Goal: Information Seeking & Learning: Find contact information

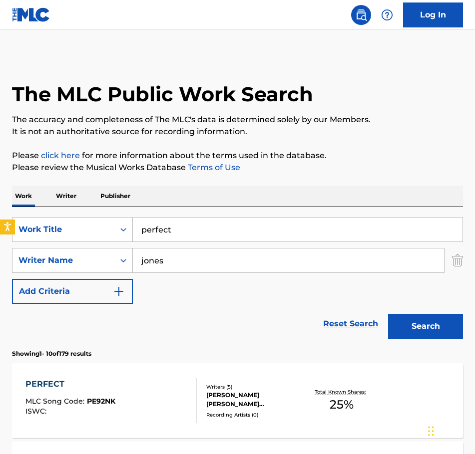
drag, startPoint x: 189, startPoint y: 236, endPoint x: 66, endPoint y: 216, distance: 125.0
click at [66, 216] on div "SearchWithCriteriab20107c0-481d-46e1-9bca-989780f7d278 Work Title perfect Searc…" at bounding box center [237, 275] width 451 height 137
type input "no place nowhere"
drag, startPoint x: 168, startPoint y: 257, endPoint x: 115, endPoint y: 262, distance: 52.7
click at [115, 262] on div "SearchWithCriteria9bdc3245-9b59-4ea4-8947-da9bc9aa79b4 Writer Name [PERSON_NAME]" at bounding box center [237, 260] width 451 height 25
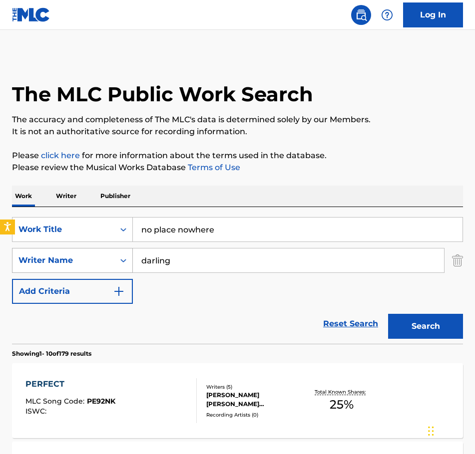
type input "darling"
click at [388, 314] on button "Search" at bounding box center [425, 326] width 75 height 25
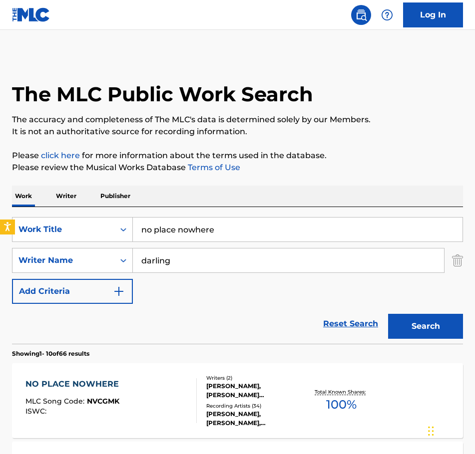
click at [54, 384] on div "NO PLACE NOWHERE" at bounding box center [74, 384] width 98 height 12
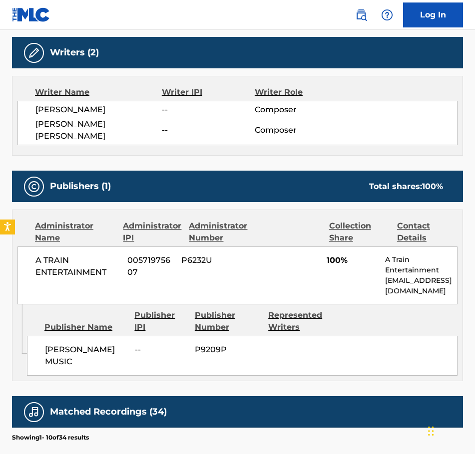
scroll to position [350, 0]
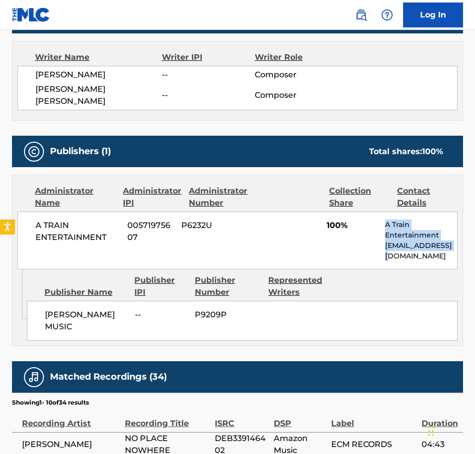
drag, startPoint x: 385, startPoint y: 212, endPoint x: 448, endPoint y: 233, distance: 66.8
click at [448, 233] on div "A Train Entertainment [EMAIL_ADDRESS][DOMAIN_NAME]" at bounding box center [421, 241] width 72 height 42
copy div "A Train Entertainment [EMAIL_ADDRESS][DOMAIN_NAME]"
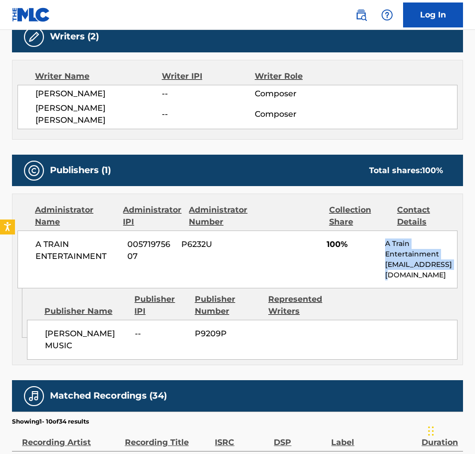
scroll to position [0, 0]
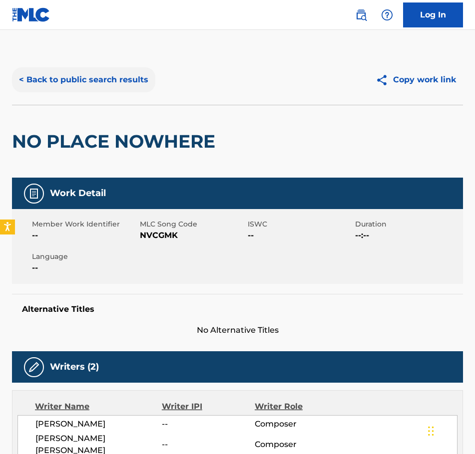
click at [92, 83] on button "< Back to public search results" at bounding box center [83, 79] width 143 height 25
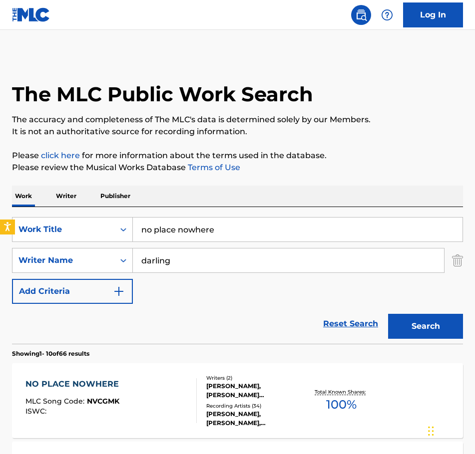
drag, startPoint x: 225, startPoint y: 226, endPoint x: 109, endPoint y: 216, distance: 116.7
click at [109, 216] on div "SearchWithCriteriab20107c0-481d-46e1-9bca-989780f7d278 Work Title no place nowh…" at bounding box center [237, 275] width 451 height 137
type input "et pourtant dans le monde"
click at [388, 314] on button "Search" at bounding box center [425, 326] width 75 height 25
drag, startPoint x: 198, startPoint y: 267, endPoint x: 130, endPoint y: 267, distance: 67.9
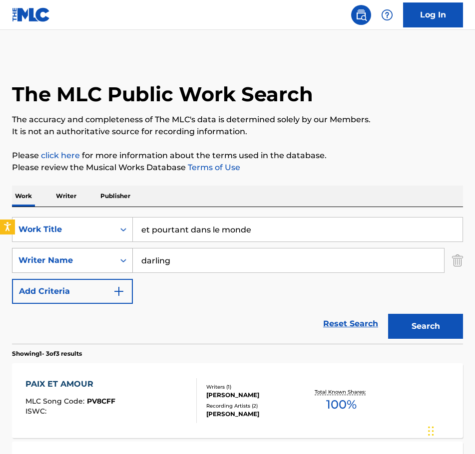
click at [130, 267] on div "SearchWithCriteria9bdc3245-9b59-4ea4-8947-da9bc9aa79b4 Writer Name darling" at bounding box center [237, 260] width 451 height 25
click at [440, 324] on button "Search" at bounding box center [425, 326] width 75 height 25
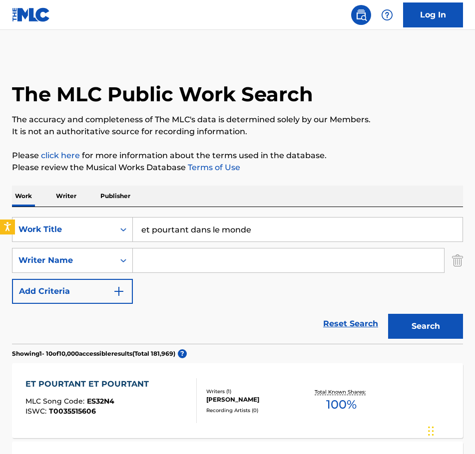
click at [156, 263] on input "Search Form" at bounding box center [288, 261] width 311 height 24
click at [388, 314] on button "Search" at bounding box center [425, 326] width 75 height 25
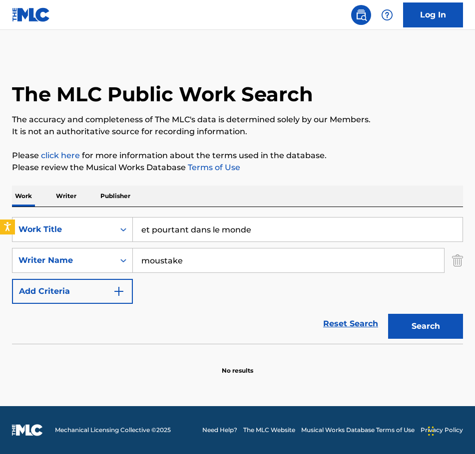
click at [186, 259] on input "moustake" at bounding box center [288, 261] width 311 height 24
type input "moustaki"
click at [388, 314] on button "Search" at bounding box center [425, 326] width 75 height 25
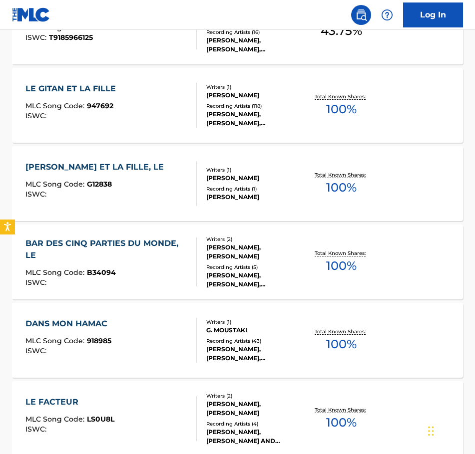
scroll to position [250, 0]
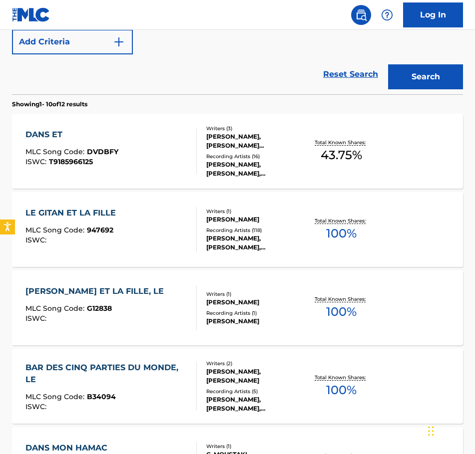
click at [47, 128] on div "DANS ET MLC Song Code : DVDBFY ISWC : T9185966125 Writers ( 3 ) [PERSON_NAME], …" at bounding box center [237, 151] width 451 height 75
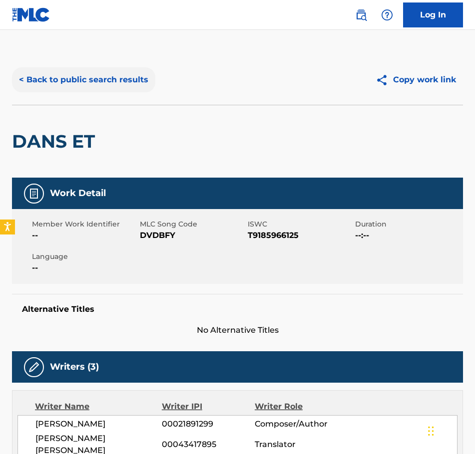
click at [63, 81] on button "< Back to public search results" at bounding box center [83, 79] width 143 height 25
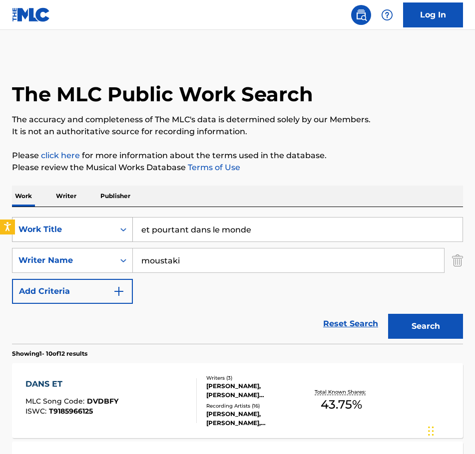
drag, startPoint x: 267, startPoint y: 235, endPoint x: 132, endPoint y: 234, distance: 134.8
click at [132, 234] on div "SearchWithCriteriab20107c0-481d-46e1-9bca-989780f7d278 Work Title et pourtant d…" at bounding box center [237, 229] width 451 height 25
type input "ma liberte"
click at [388, 314] on button "Search" at bounding box center [425, 326] width 75 height 25
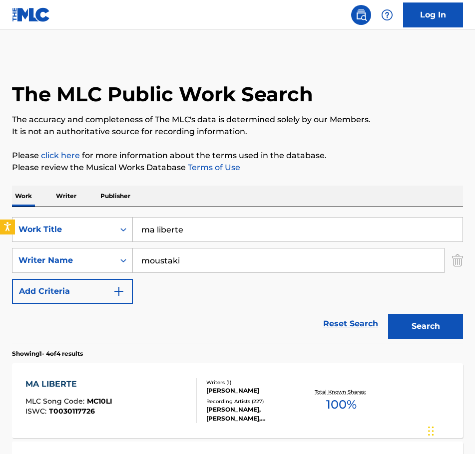
click at [63, 380] on div "MA LIBERTE" at bounding box center [68, 384] width 87 height 12
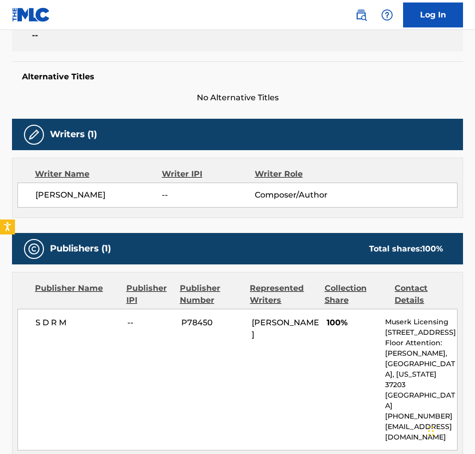
scroll to position [250, 0]
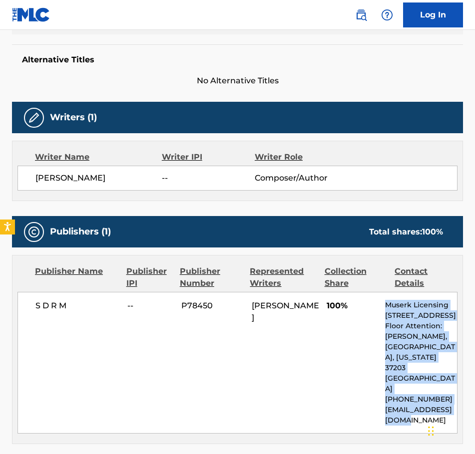
drag, startPoint x: 385, startPoint y: 305, endPoint x: 419, endPoint y: 407, distance: 107.8
click at [419, 407] on div "Muserk Licensing [STREET_ADDRESS][PERSON_NAME][US_STATE] [PHONE_NUMBER] [EMAIL_…" at bounding box center [421, 363] width 72 height 126
copy div "Muserk Licensing [STREET_ADDRESS][PERSON_NAME][US_STATE] [PHONE_NUMBER] [EMAIL_…"
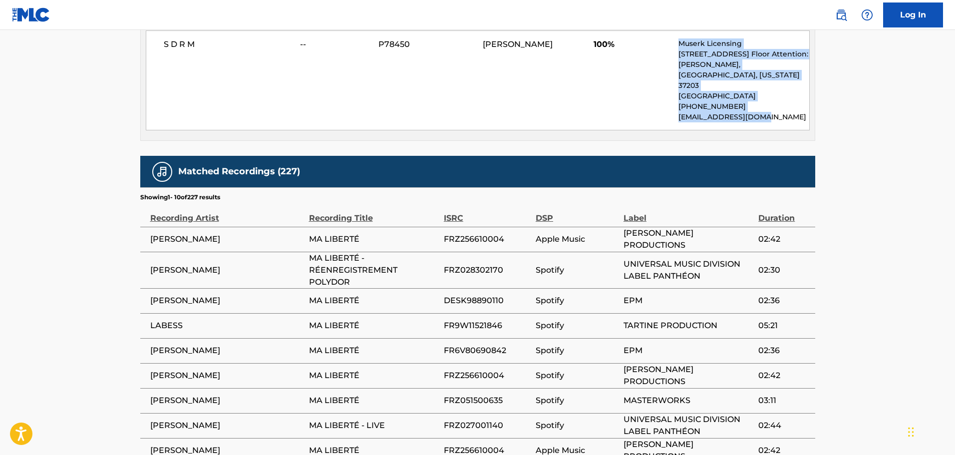
scroll to position [549, 0]
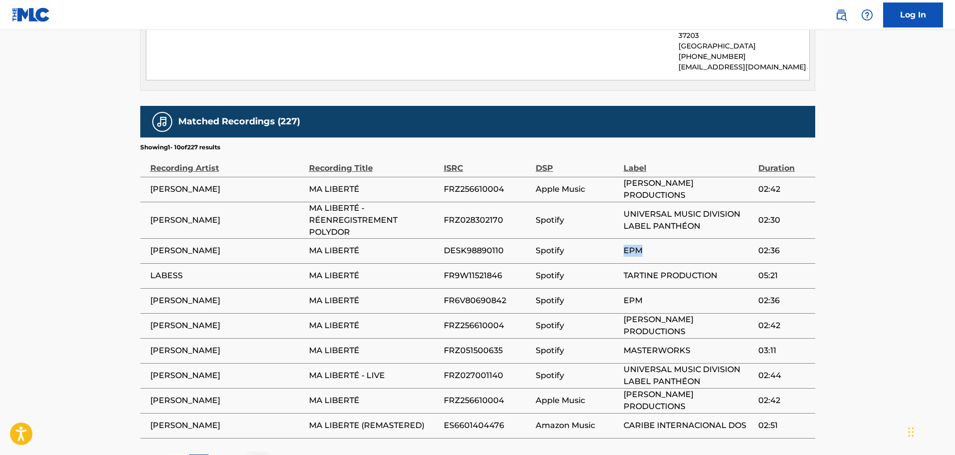
drag, startPoint x: 655, startPoint y: 241, endPoint x: 621, endPoint y: 244, distance: 34.0
click at [474, 244] on tr "[PERSON_NAME] MA LIBERTÉ DESK98890110 Spotify EPM 02:36" at bounding box center [477, 250] width 675 height 25
copy tr "EPM"
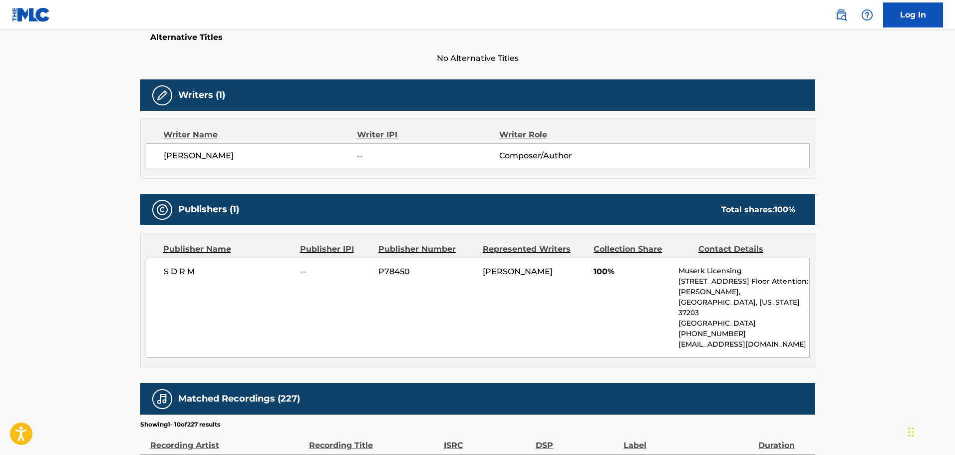
scroll to position [472, 0]
